Goal: Check status: Check status

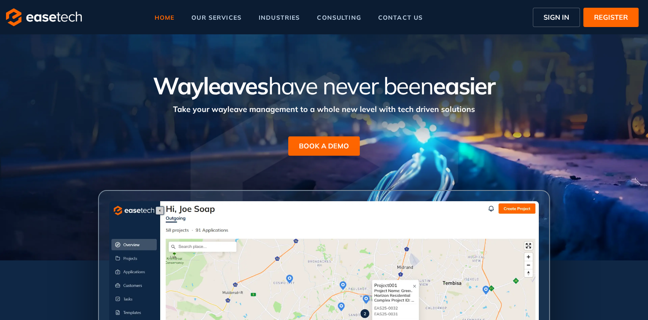
click at [537, 19] on button "SIGN IN" at bounding box center [556, 17] width 47 height 19
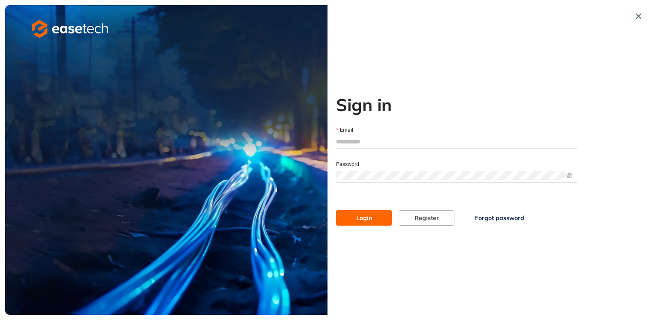
type input "**********"
click at [365, 219] on span "Login" at bounding box center [364, 217] width 16 height 9
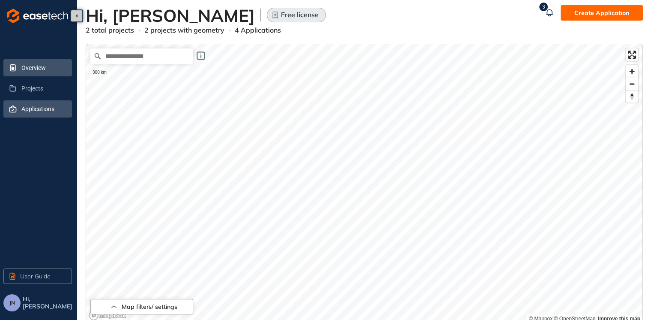
click at [38, 111] on span "Applications" at bounding box center [43, 108] width 44 height 17
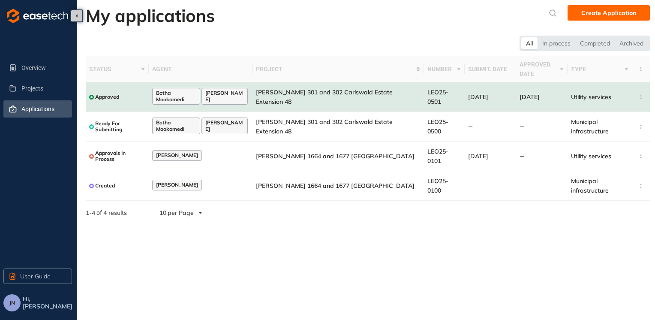
click at [571, 97] on span "Utility services" at bounding box center [591, 97] width 40 height 8
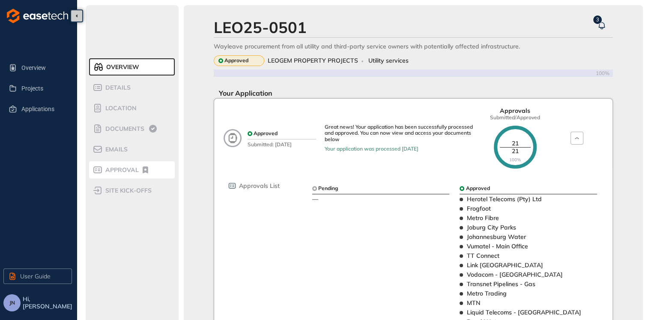
click at [129, 171] on span "Approval" at bounding box center [121, 169] width 36 height 7
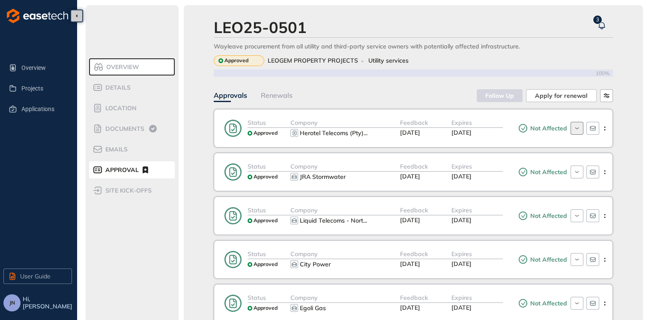
click at [573, 129] on icon "button" at bounding box center [577, 128] width 8 height 7
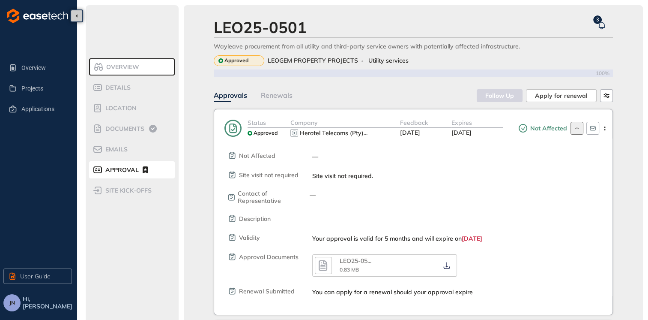
click at [377, 266] on div "LEO25-05 ... 0.83 MB" at bounding box center [390, 265] width 100 height 17
click at [320, 265] on icon "button" at bounding box center [323, 265] width 13 height 15
